Goal: Check status: Check status

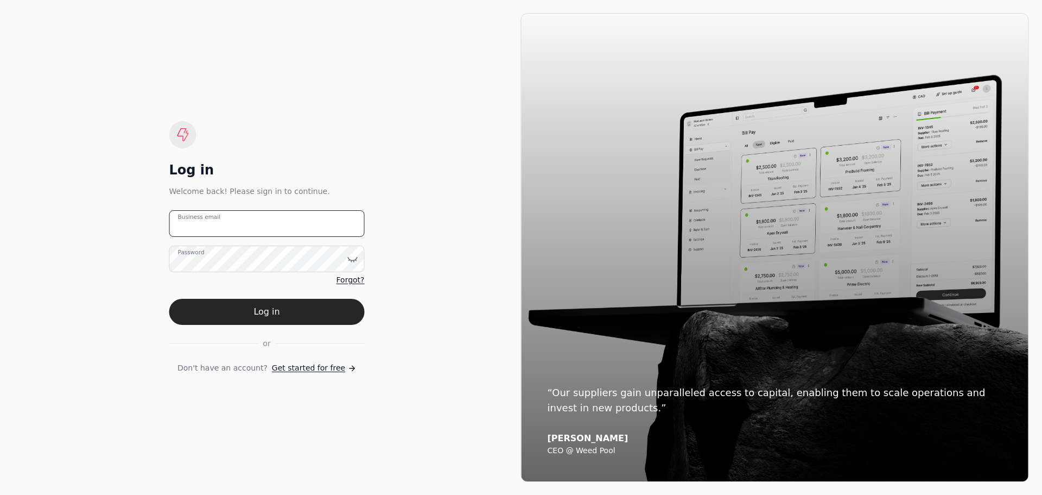
type email "[EMAIL_ADDRESS][PERSON_NAME][DOMAIN_NAME]"
click at [227, 224] on email "[EMAIL_ADDRESS][PERSON_NAME][DOMAIN_NAME]" at bounding box center [266, 223] width 195 height 27
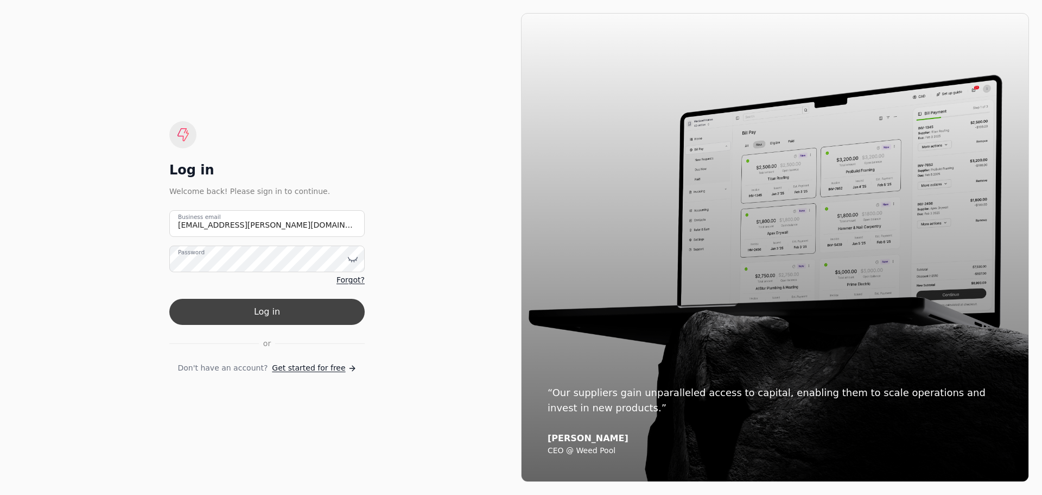
click at [245, 313] on button "Log in" at bounding box center [266, 312] width 195 height 26
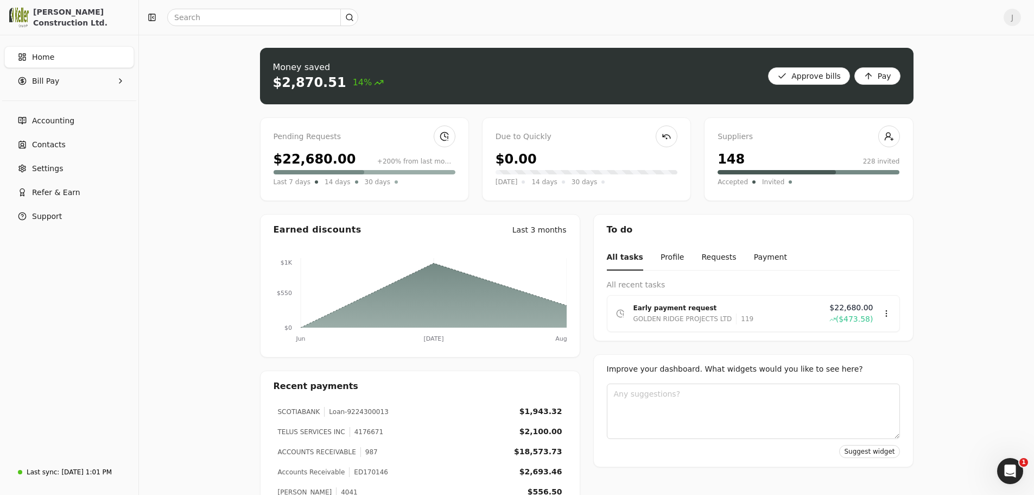
click at [370, 142] on div "Pending Requests" at bounding box center [365, 137] width 182 height 12
click at [299, 161] on div "$22,680.00" at bounding box center [315, 159] width 83 height 20
click at [375, 186] on span "30 days" at bounding box center [378, 181] width 26 height 11
click at [448, 136] on link at bounding box center [445, 136] width 22 height 22
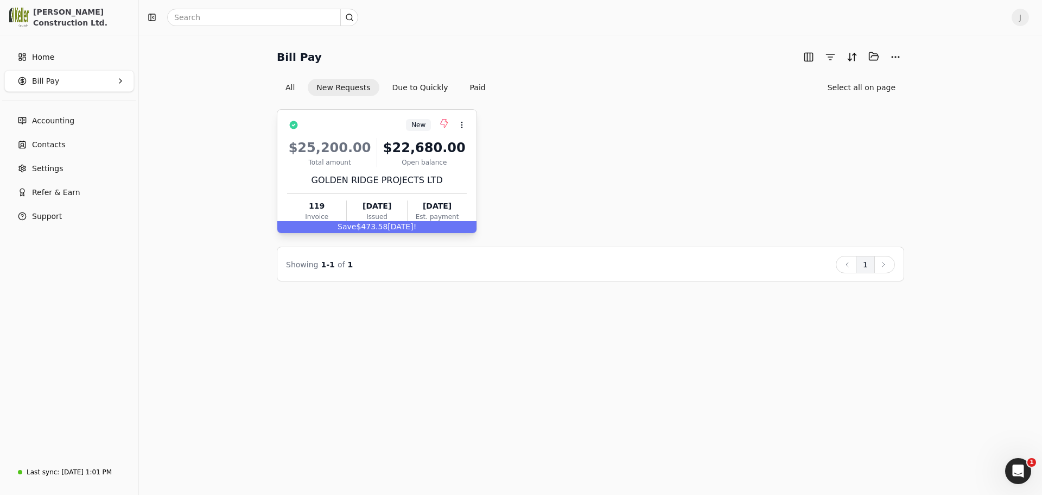
click at [344, 151] on div "$25,200.00" at bounding box center [329, 148] width 85 height 20
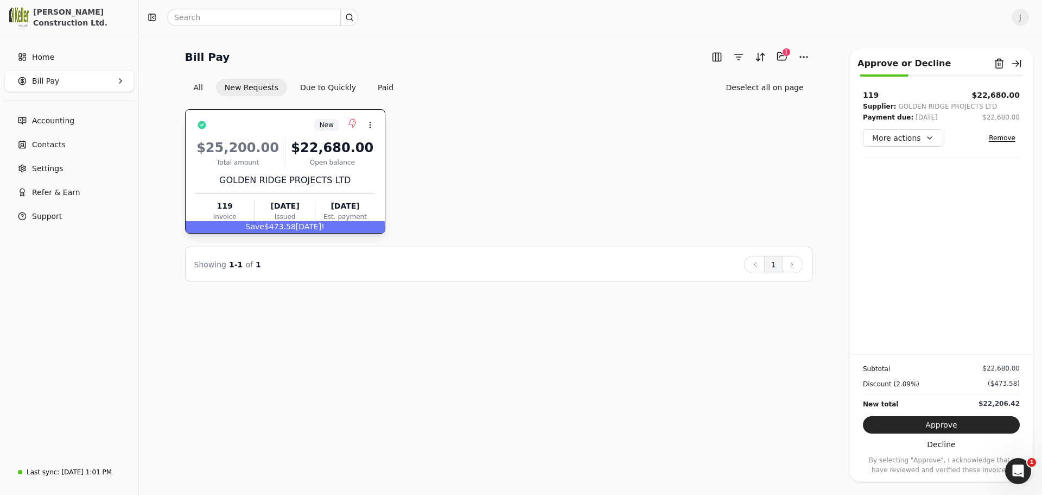
drag, startPoint x: 507, startPoint y: 147, endPoint x: 478, endPoint y: 28, distance: 122.4
click at [508, 129] on div "New Context Menu Button $25,200.00 Total amount $22,680.00 Open balance GOLDEN …" at bounding box center [498, 171] width 627 height 124
click at [557, 146] on div "New Context Menu Button $25,200.00 Total amount $22,680.00 Open balance GOLDEN …" at bounding box center [498, 171] width 627 height 124
